Goal: Entertainment & Leisure: Consume media (video, audio)

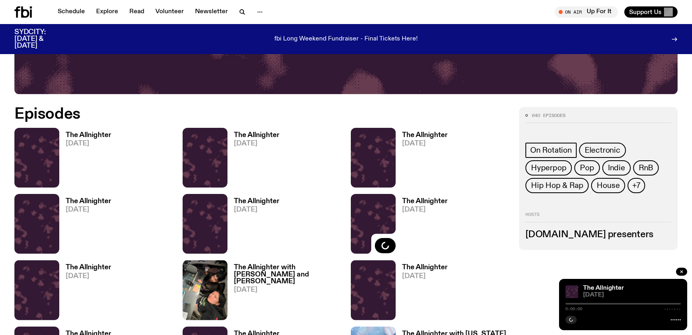
scroll to position [446, 0]
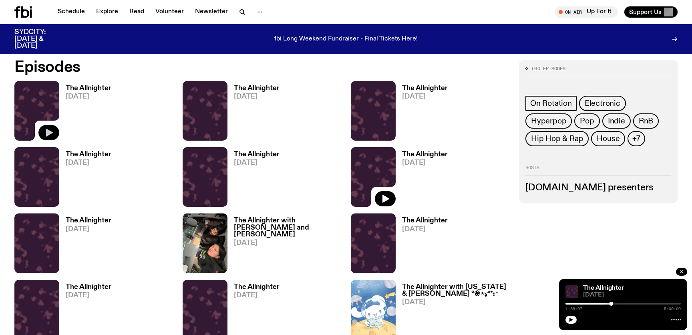
click at [52, 133] on icon "button" at bounding box center [49, 133] width 7 height 8
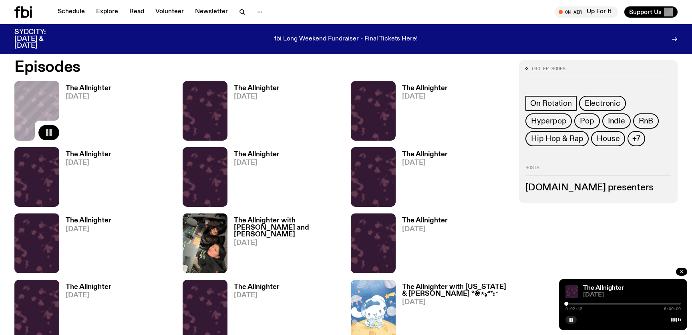
click at [50, 135] on rect "button" at bounding box center [51, 132] width 2 height 7
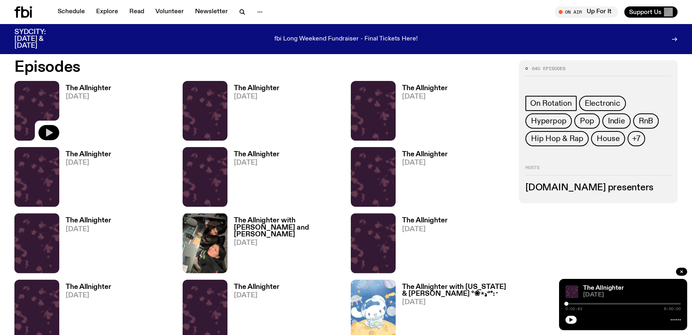
click at [50, 135] on icon "button" at bounding box center [49, 133] width 10 height 10
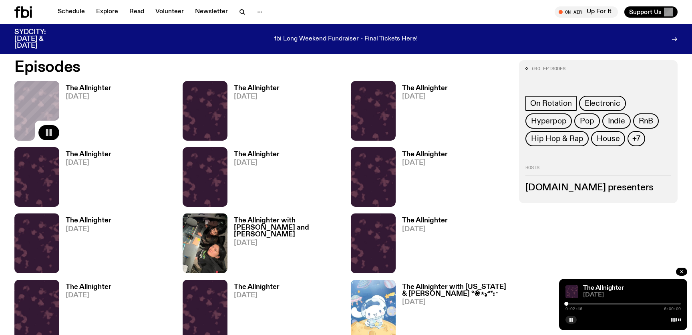
click at [50, 135] on rect "button" at bounding box center [51, 132] width 2 height 7
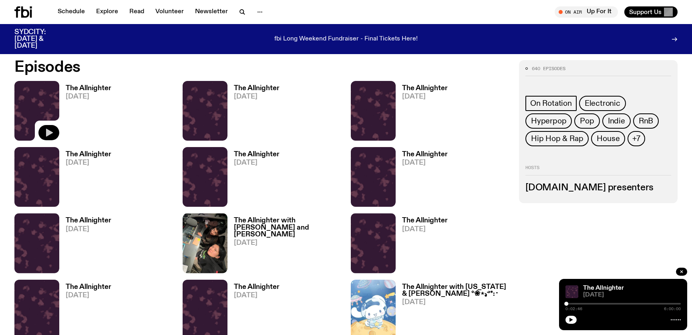
click at [50, 135] on icon "button" at bounding box center [49, 133] width 10 height 10
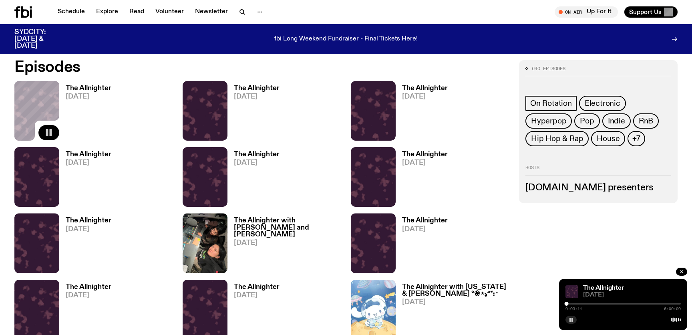
click at [570, 321] on rect "button" at bounding box center [569, 320] width 1 height 4
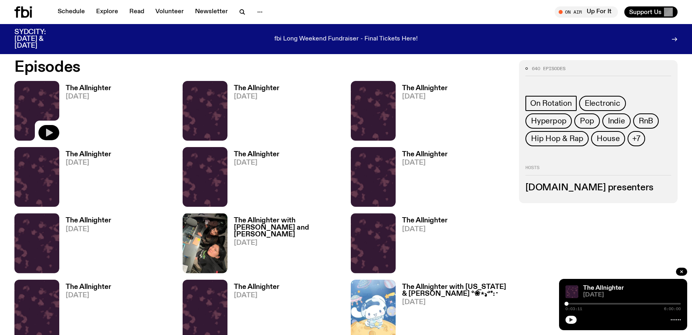
click at [569, 319] on icon "button" at bounding box center [571, 320] width 4 height 4
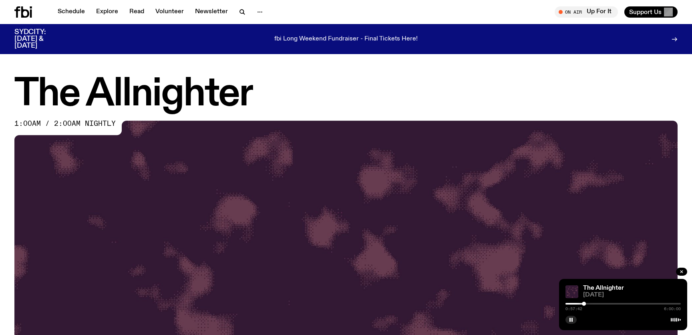
scroll to position [446, 0]
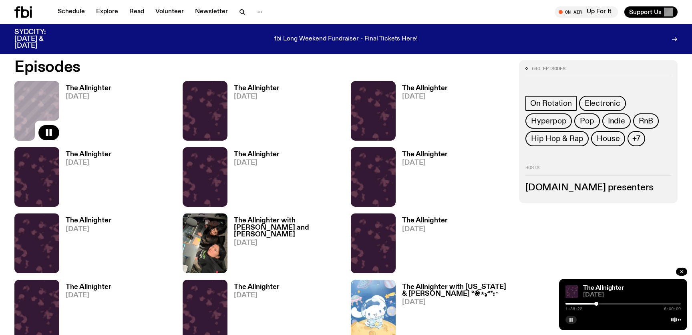
click at [571, 321] on icon "button" at bounding box center [571, 319] width 5 height 5
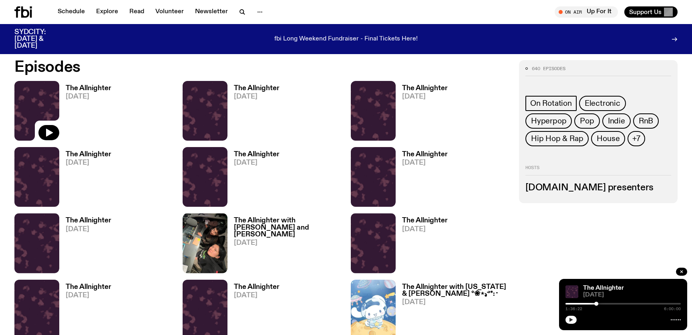
click at [570, 320] on icon "button" at bounding box center [571, 320] width 4 height 4
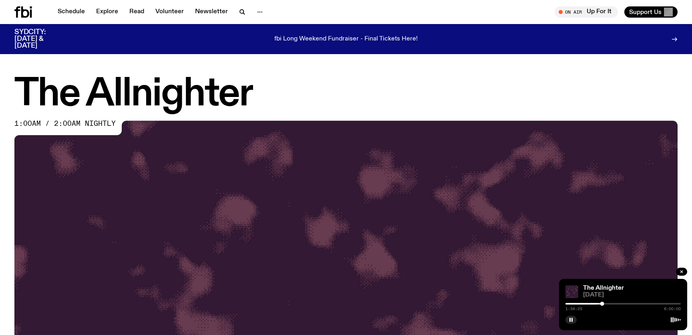
scroll to position [446, 0]
